Goal: Check status: Check status

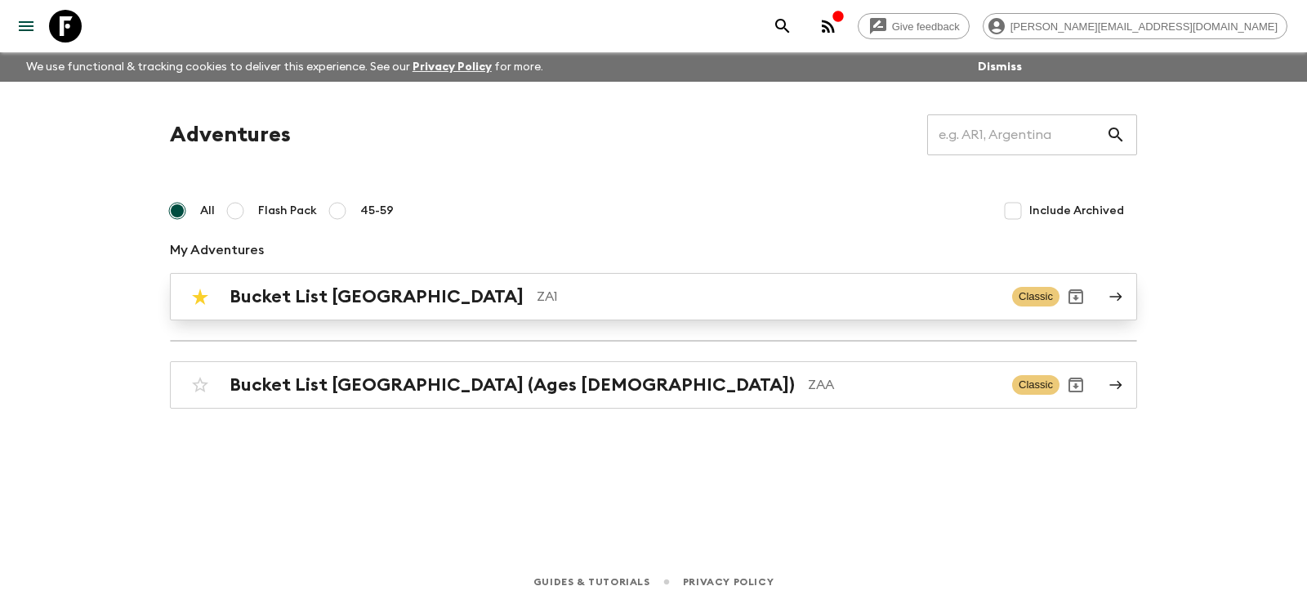
click at [370, 305] on h2 "Bucket List [GEOGRAPHIC_DATA]" at bounding box center [376, 296] width 294 height 21
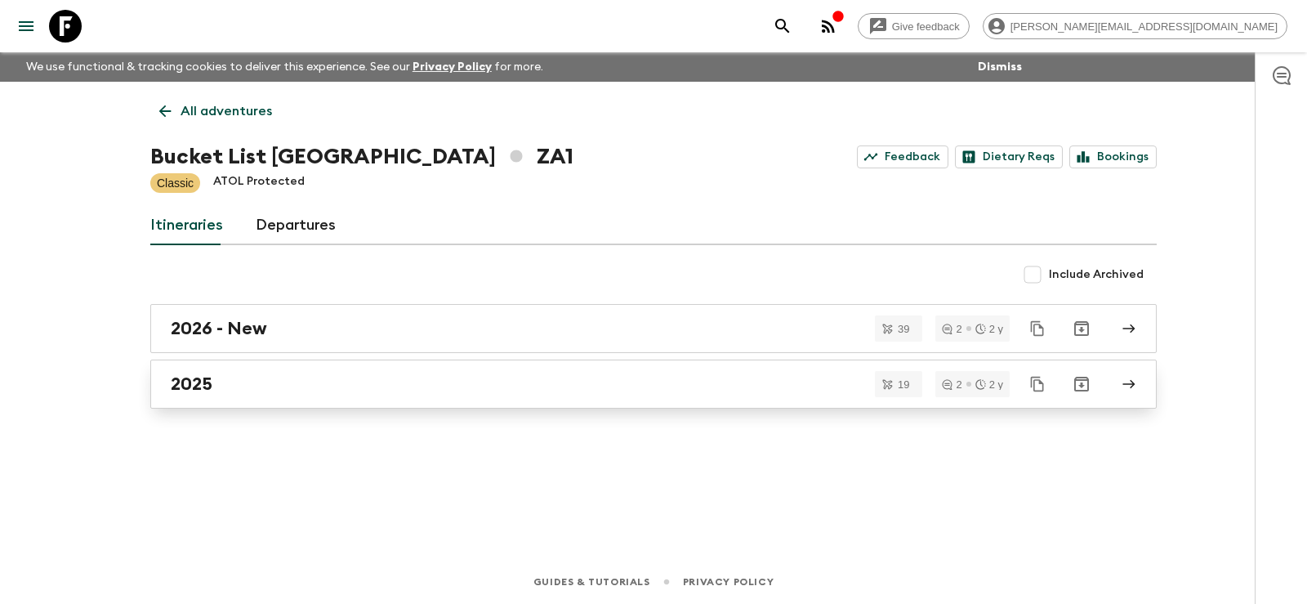
click at [198, 390] on h2 "2025" at bounding box center [192, 383] width 42 height 21
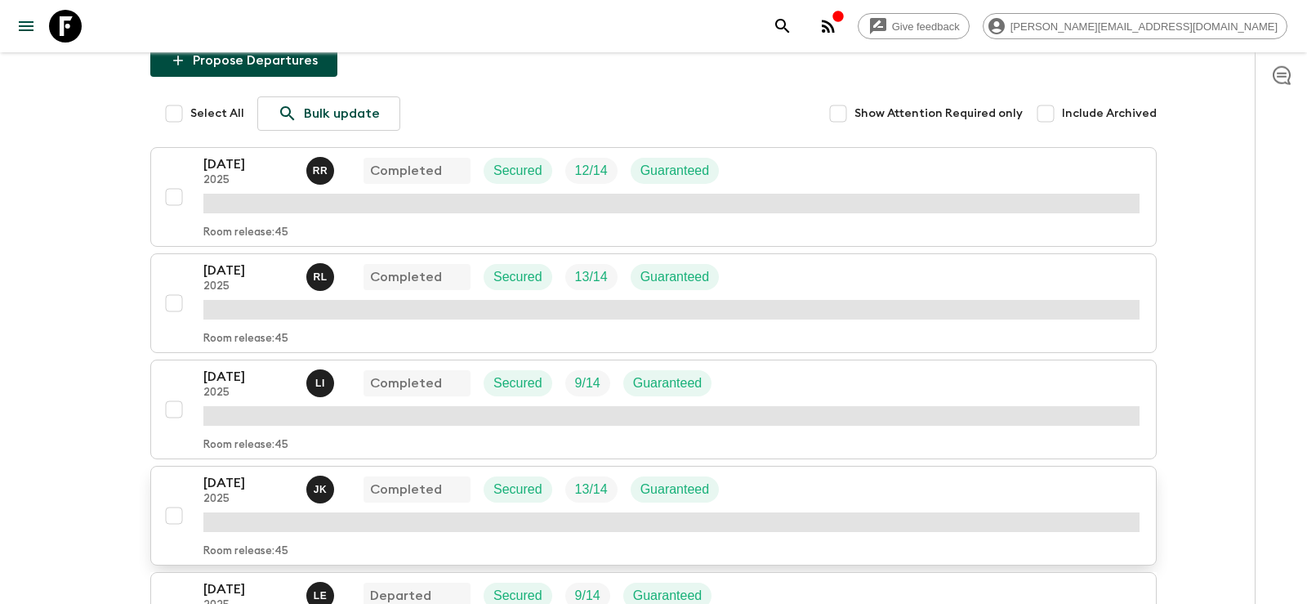
scroll to position [250, 0]
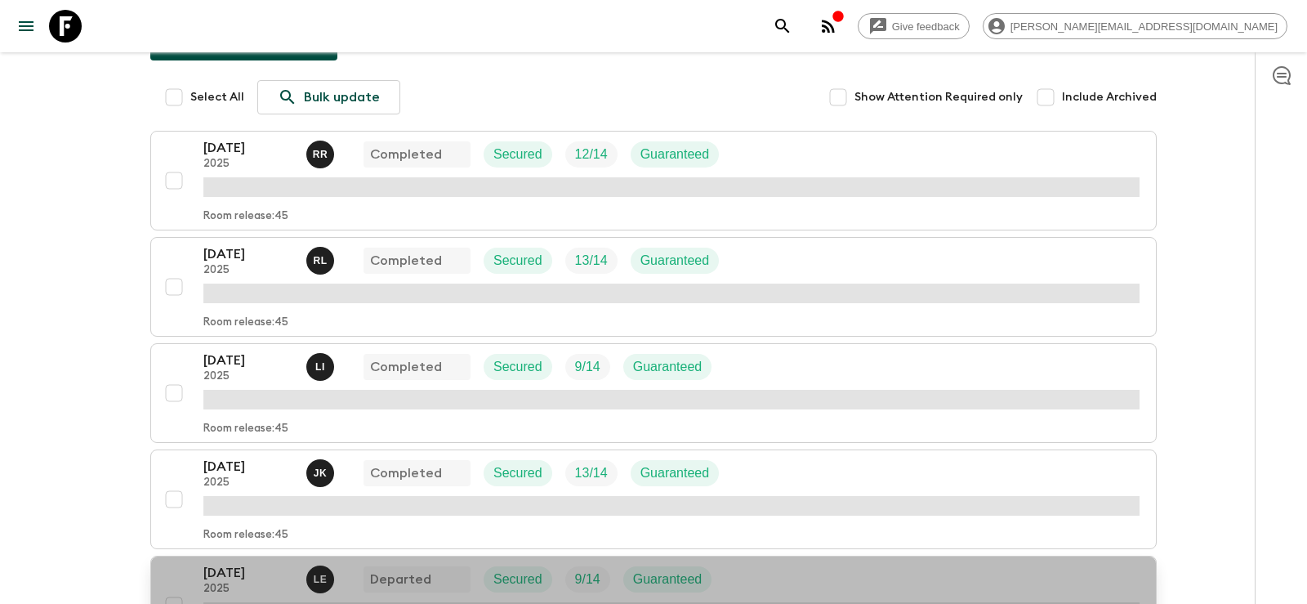
click at [256, 555] on button "[DATE] 2025 L E Departed Secured 9 / 14 Guaranteed Room release: 45" at bounding box center [653, 605] width 1006 height 100
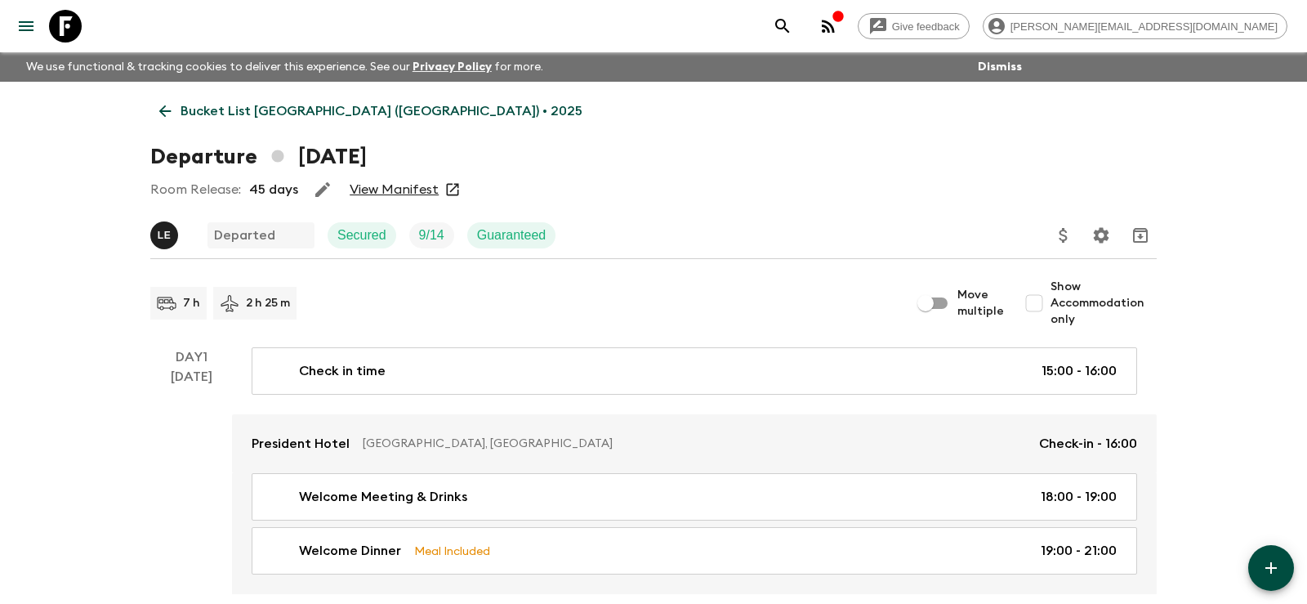
click at [388, 181] on link "View Manifest" at bounding box center [394, 189] width 89 height 16
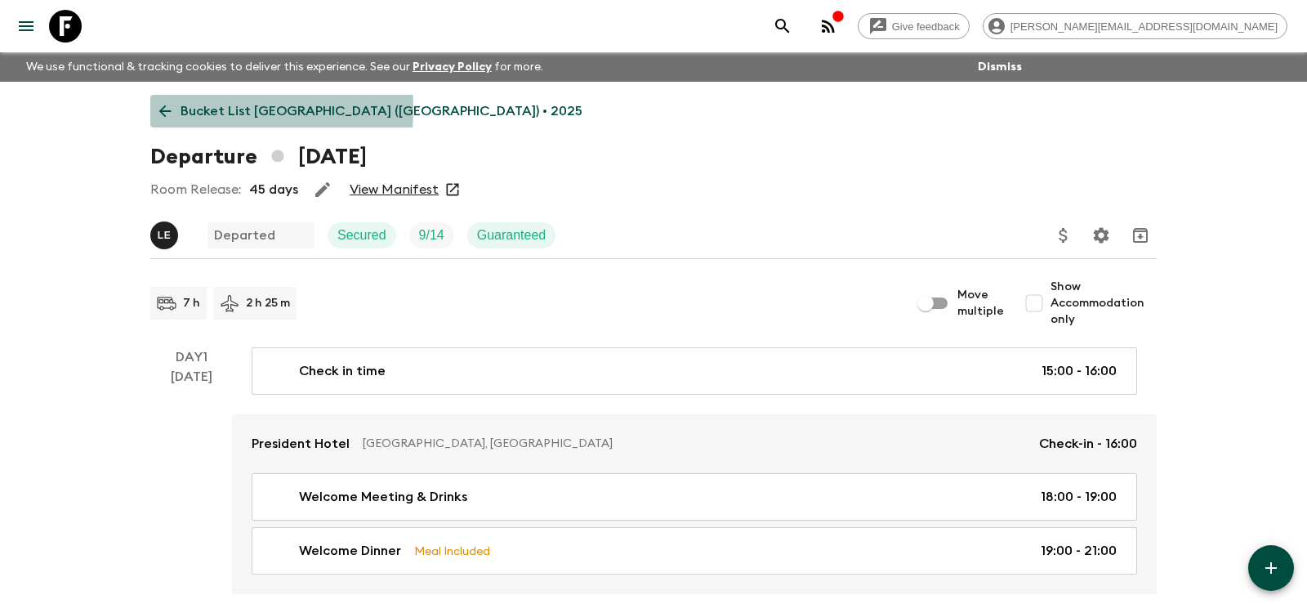
click at [176, 109] on link "Bucket List [GEOGRAPHIC_DATA] ([GEOGRAPHIC_DATA]) • 2025" at bounding box center [370, 111] width 441 height 33
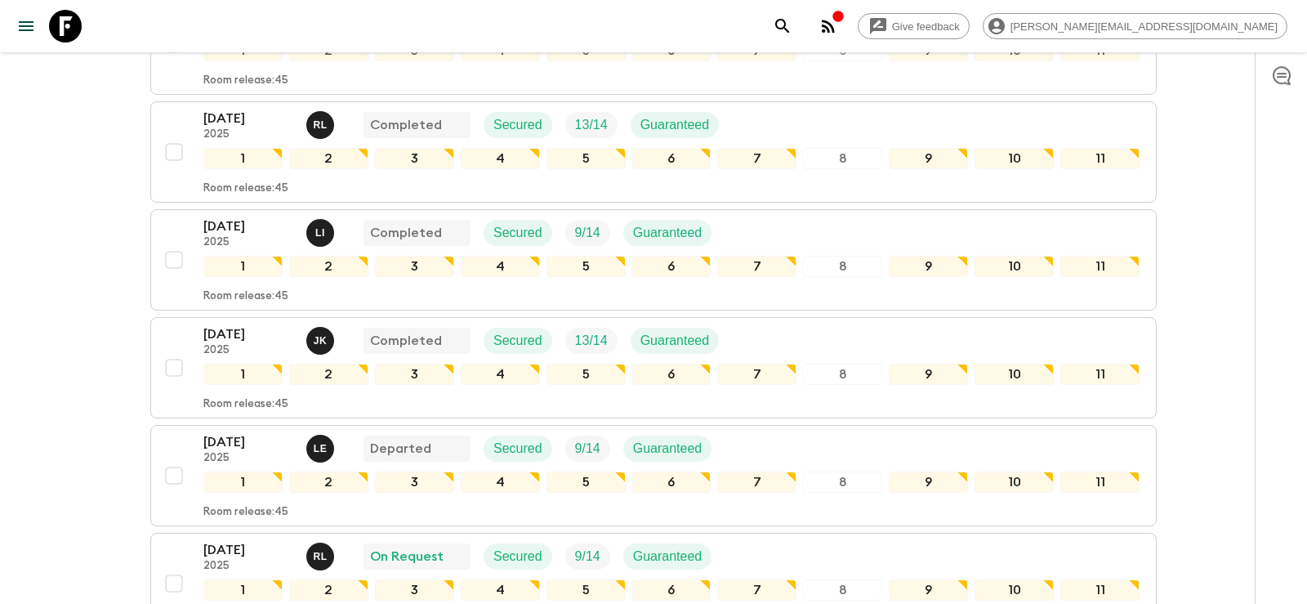
scroll to position [420, 0]
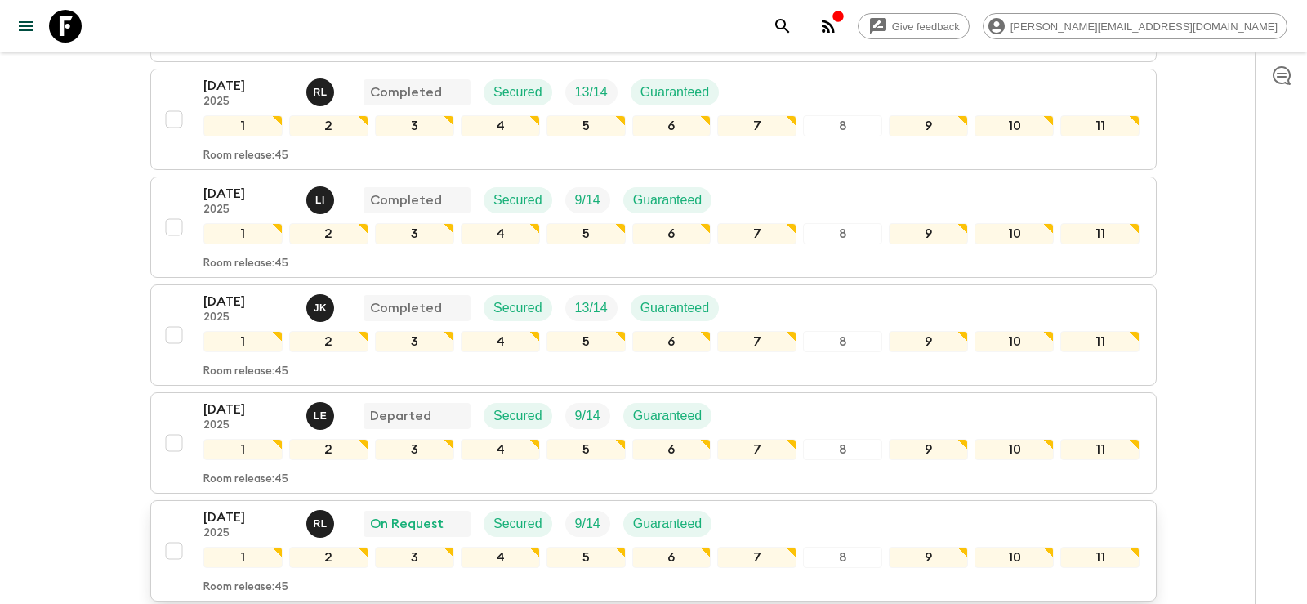
click at [231, 507] on p "[DATE]" at bounding box center [248, 517] width 90 height 20
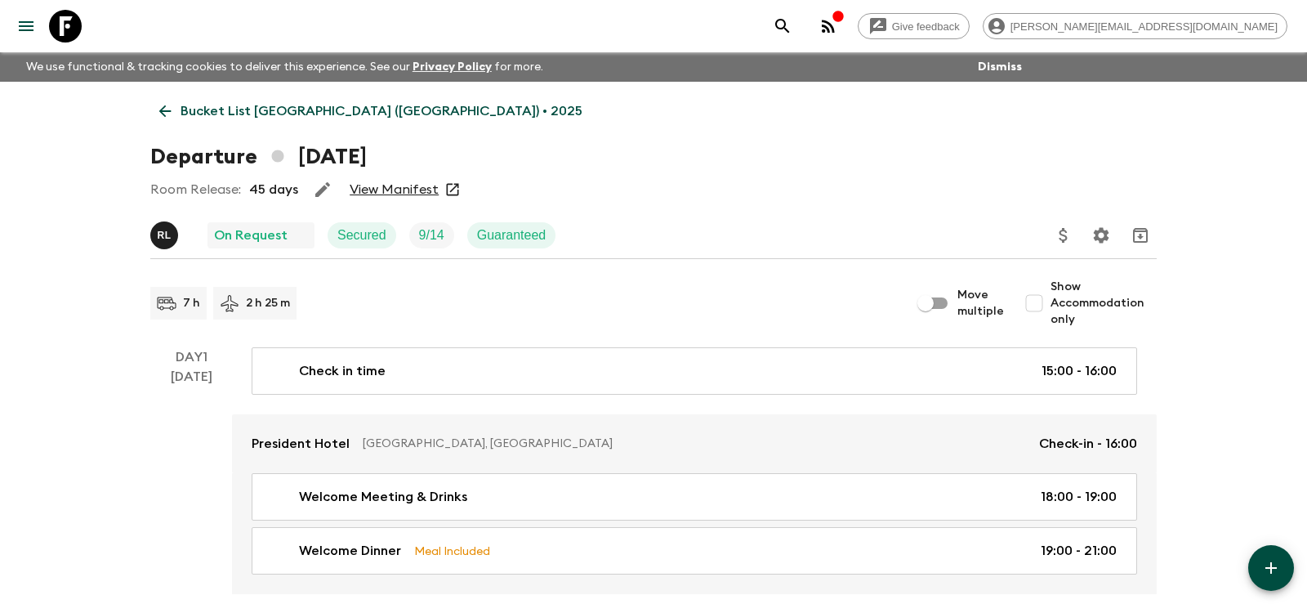
click at [397, 189] on link "View Manifest" at bounding box center [394, 189] width 89 height 16
